Goal: Information Seeking & Learning: Learn about a topic

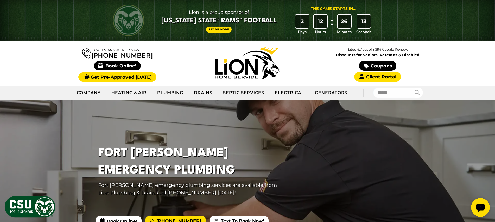
click at [55, 53] on div "Calls Answered 24/7 (970) 289-0879" at bounding box center [117, 63] width 130 height 35
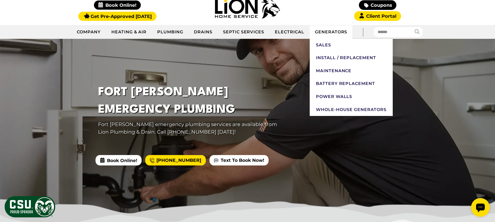
scroll to position [54, 0]
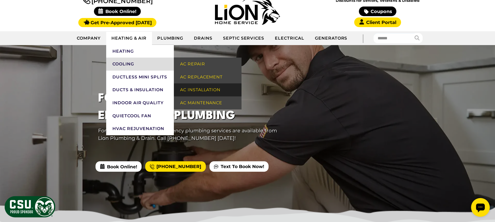
click at [201, 93] on link "AC Installation" at bounding box center [208, 89] width 68 height 13
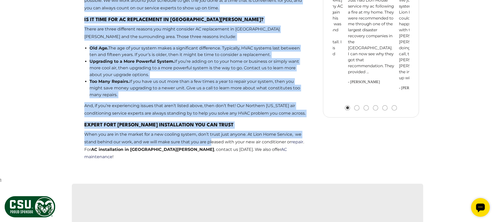
scroll to position [562, 0]
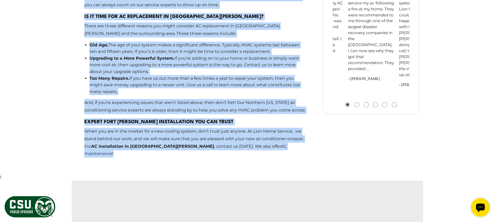
drag, startPoint x: 84, startPoint y: 19, endPoint x: 260, endPoint y: 131, distance: 209.3
click at [262, 131] on p "When you are in the market for a new cooling system, don’t trust just anyone. A…" at bounding box center [196, 143] width 224 height 30
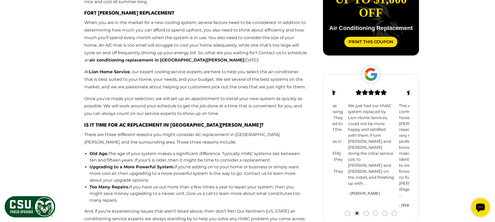
scroll to position [393, 0]
